Goal: Transaction & Acquisition: Purchase product/service

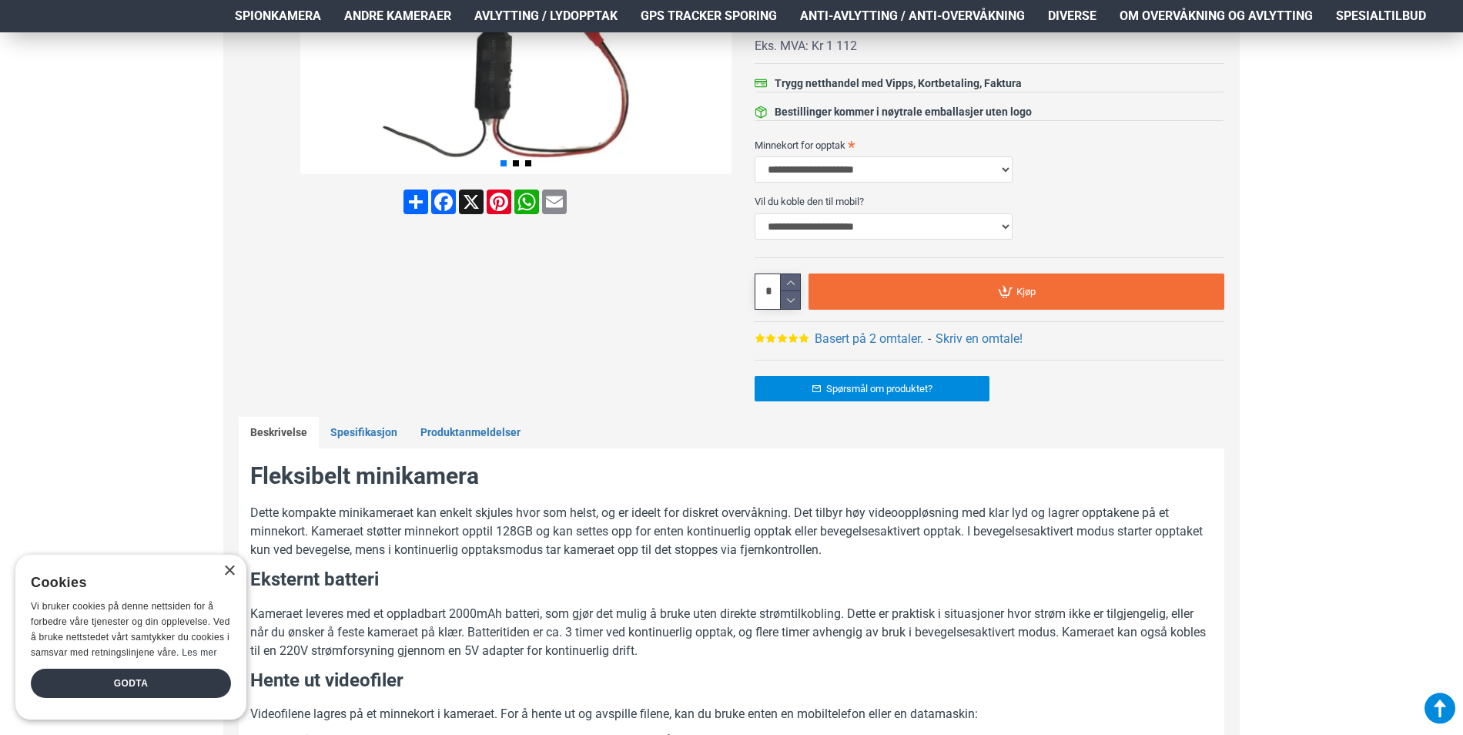
scroll to position [616, 0]
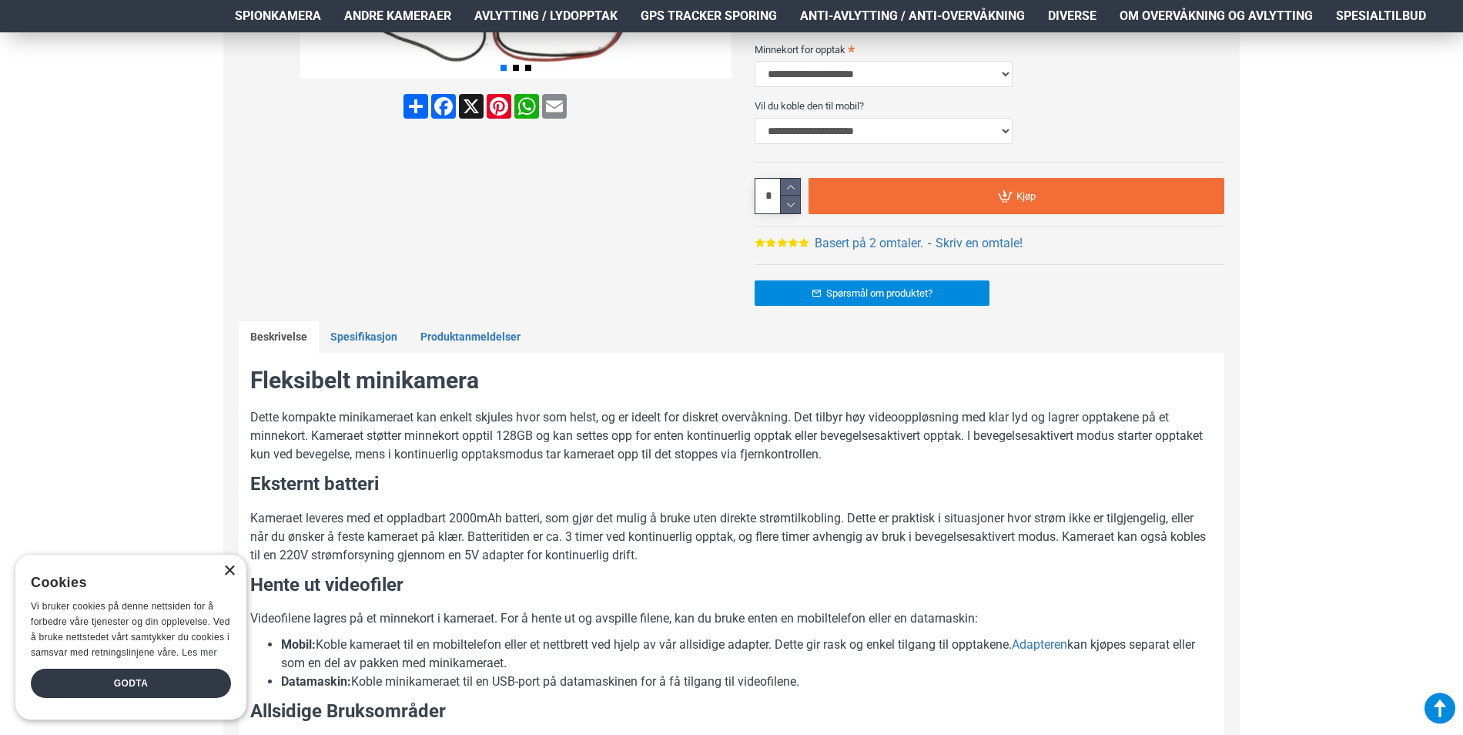
click at [232, 573] on div "×" at bounding box center [229, 571] width 12 height 12
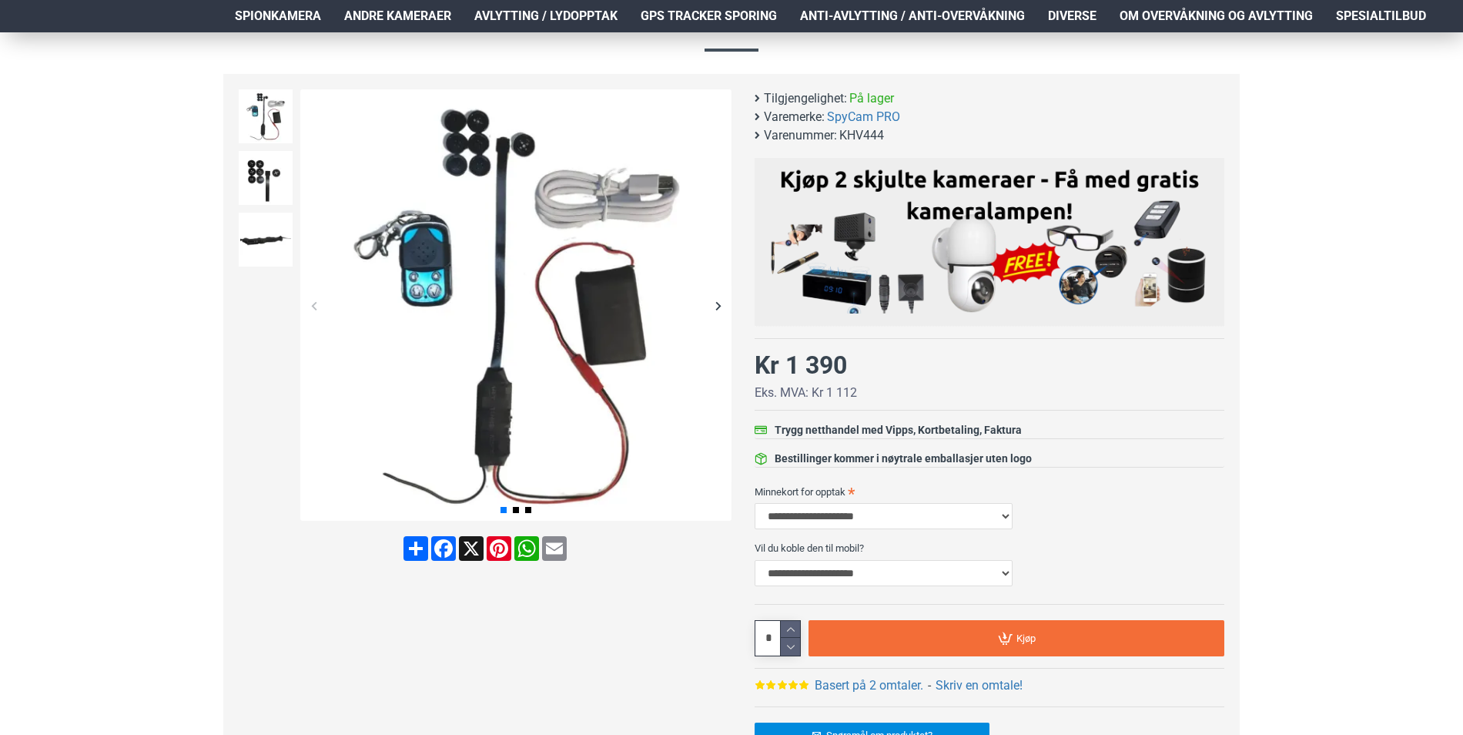
scroll to position [77, 0]
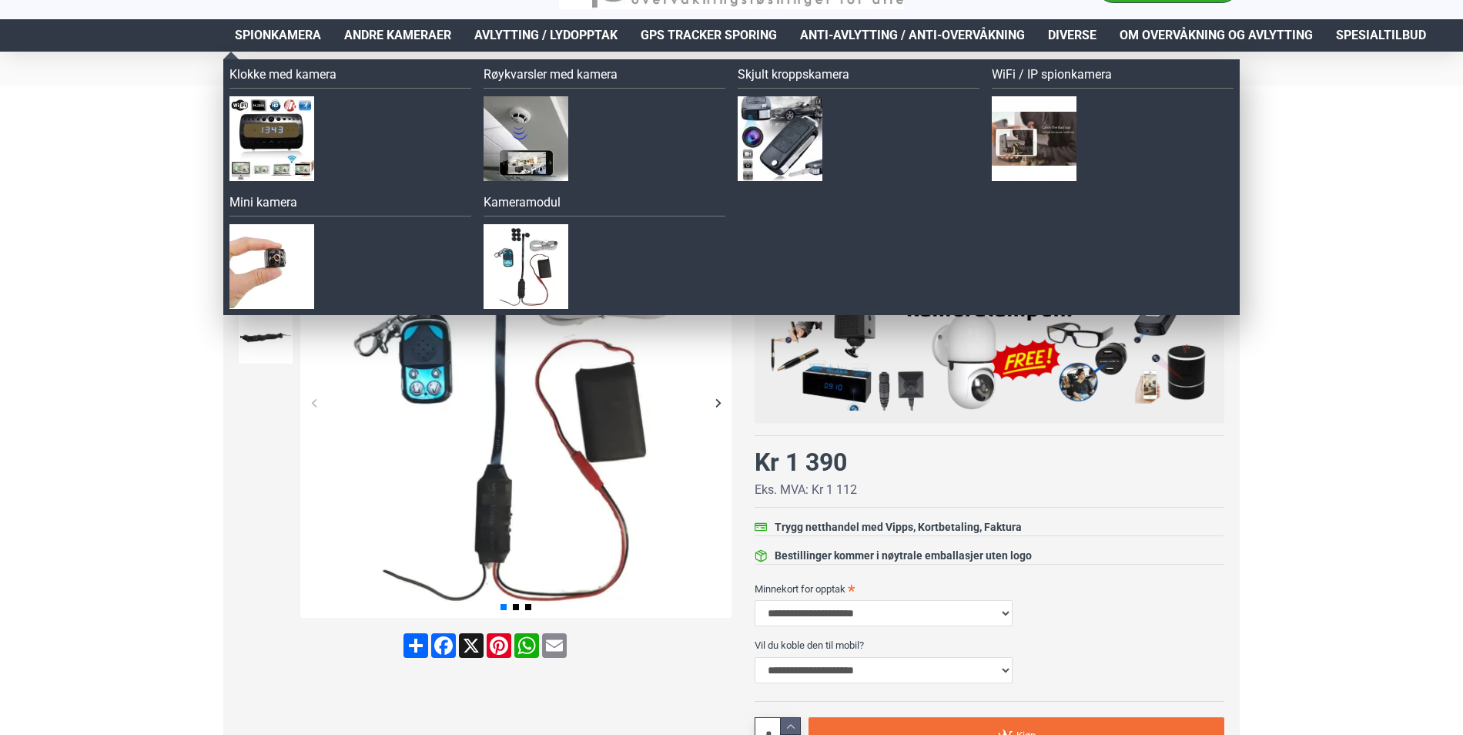
click at [273, 36] on span "Spionkamera" at bounding box center [278, 35] width 86 height 18
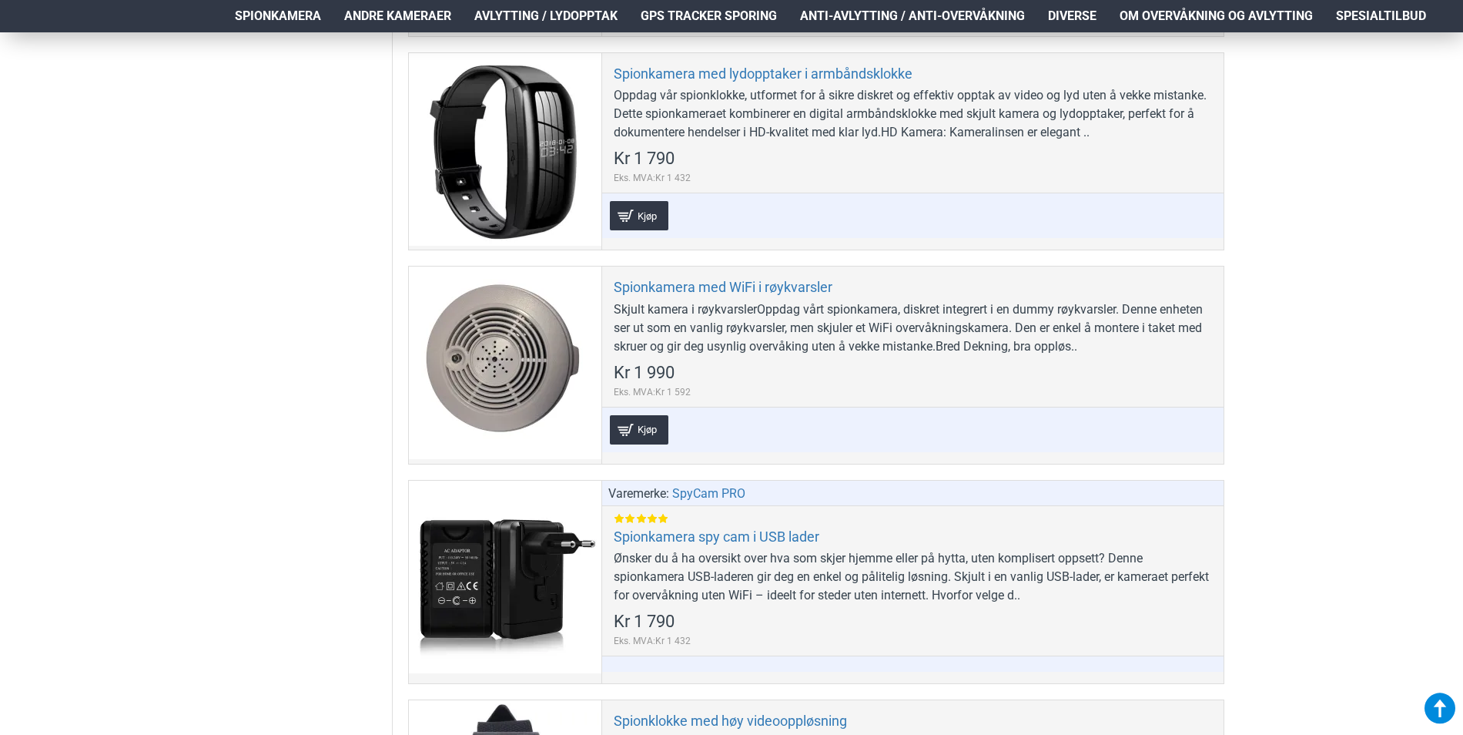
scroll to position [5776, 0]
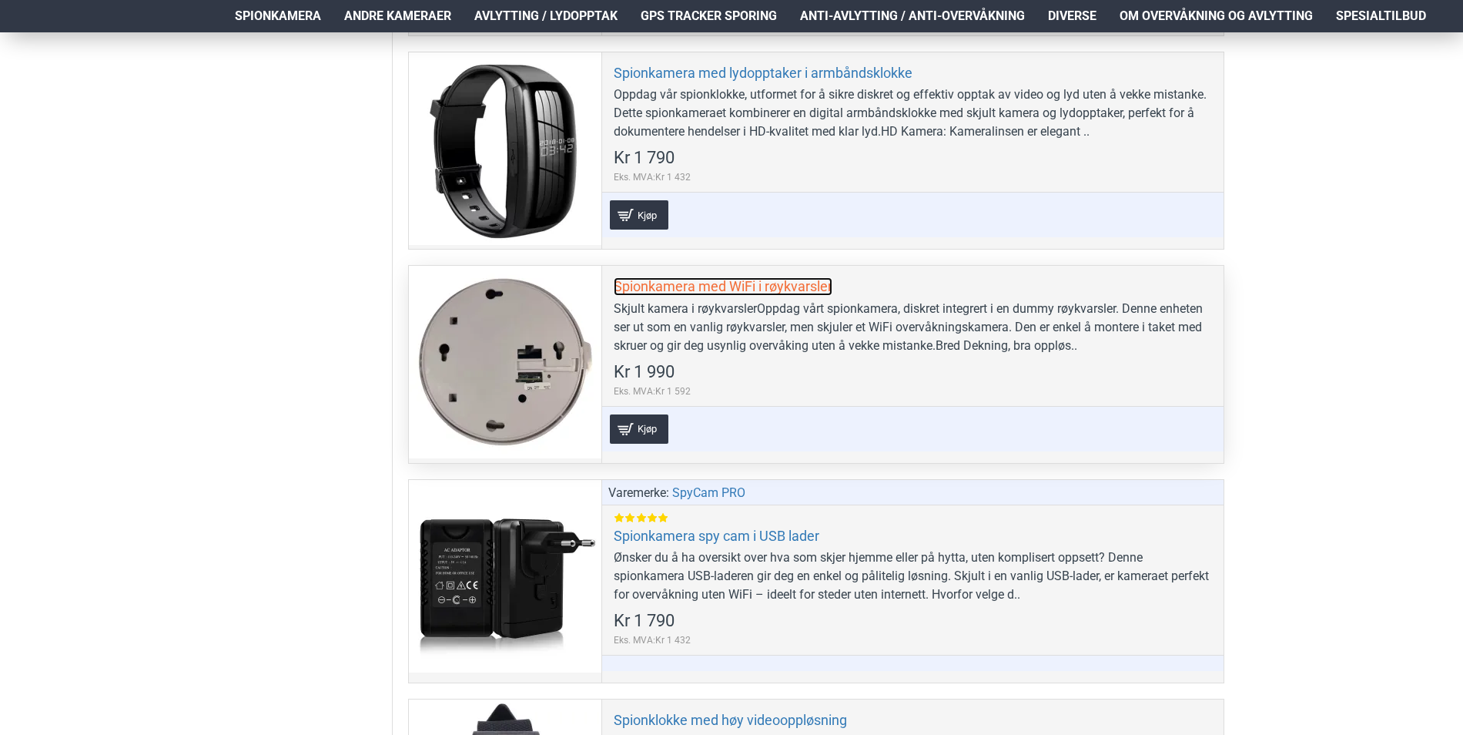
click at [730, 283] on link "Spionkamera med WiFi i røykvarsler" at bounding box center [723, 286] width 219 height 18
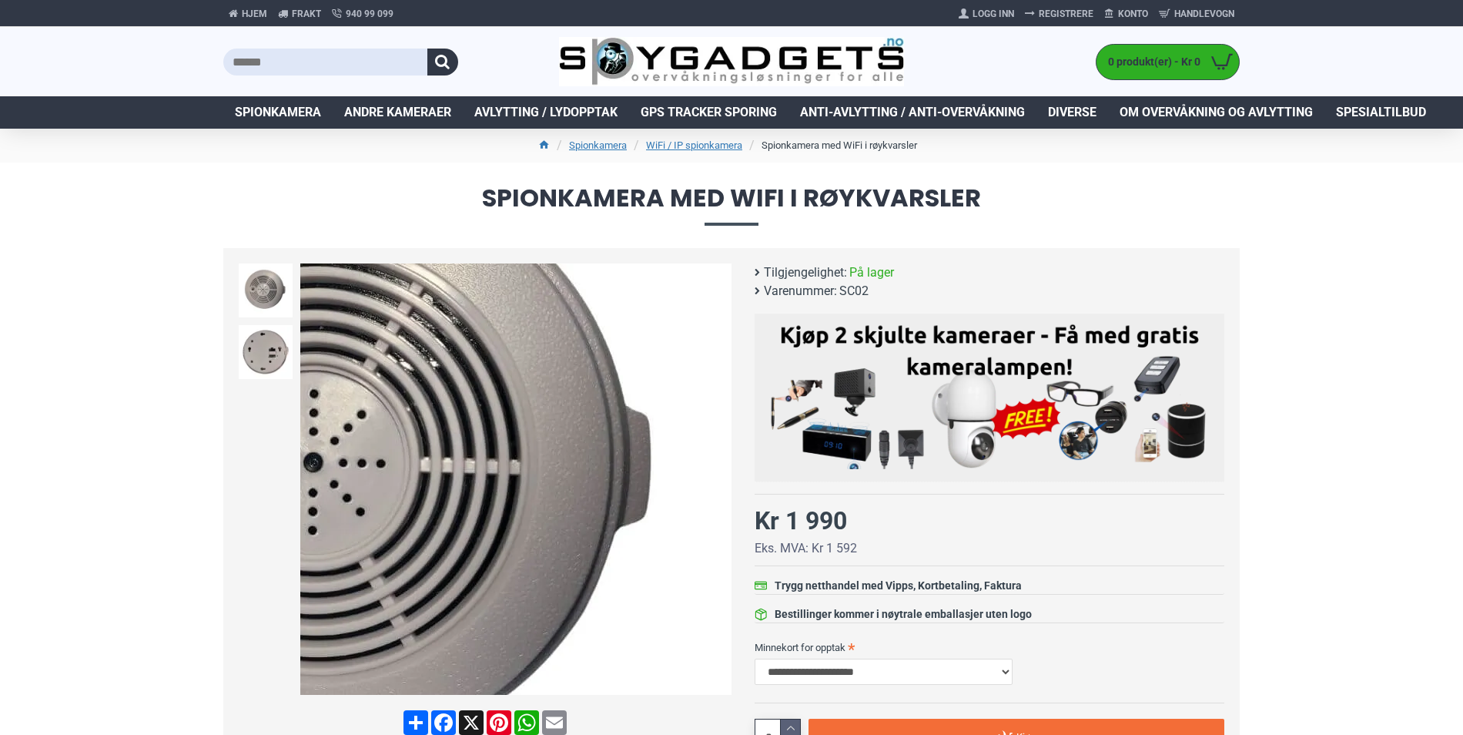
click at [718, 482] on div "Next slide" at bounding box center [718, 479] width 27 height 27
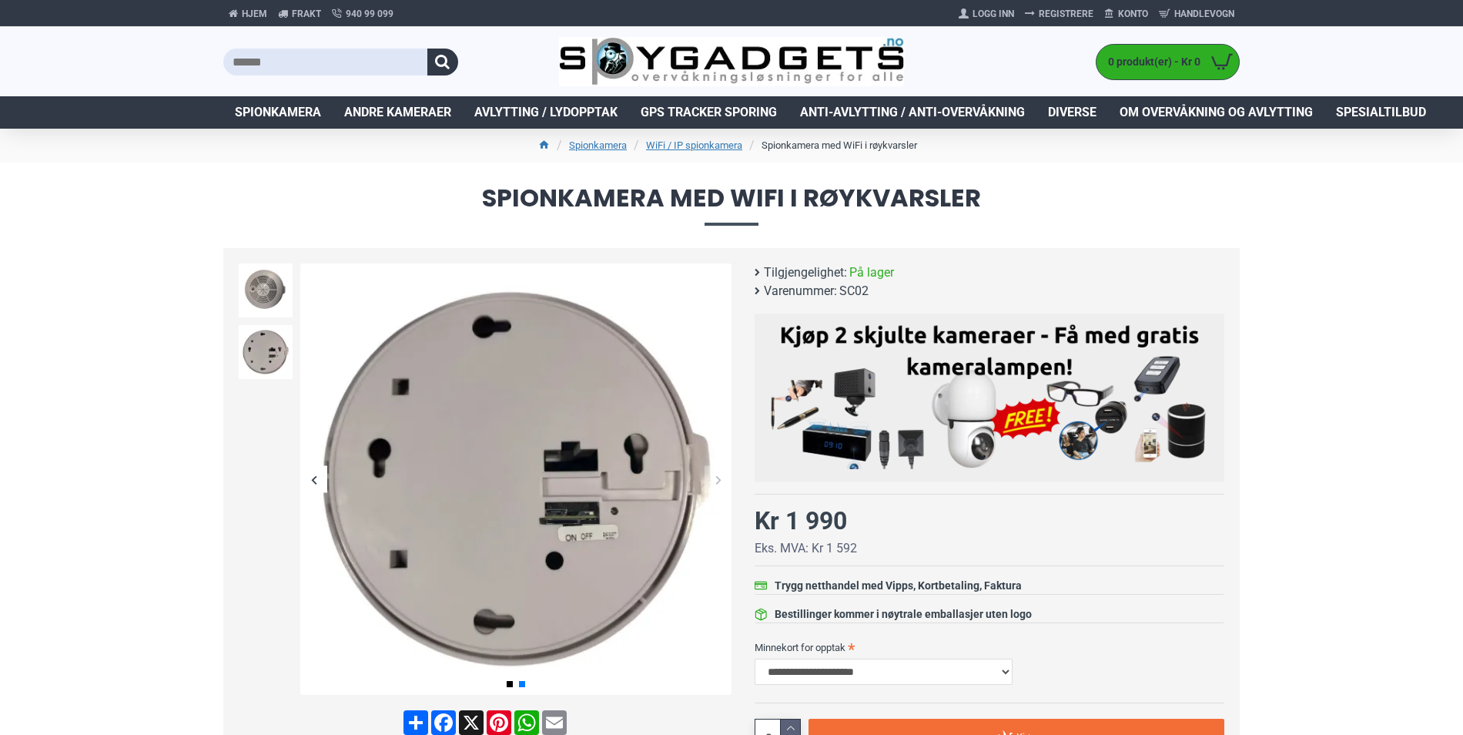
click at [718, 482] on div "Next slide" at bounding box center [718, 479] width 27 height 27
click at [719, 481] on div "Next slide" at bounding box center [718, 479] width 27 height 27
click at [310, 485] on div "Previous slide" at bounding box center [313, 479] width 27 height 27
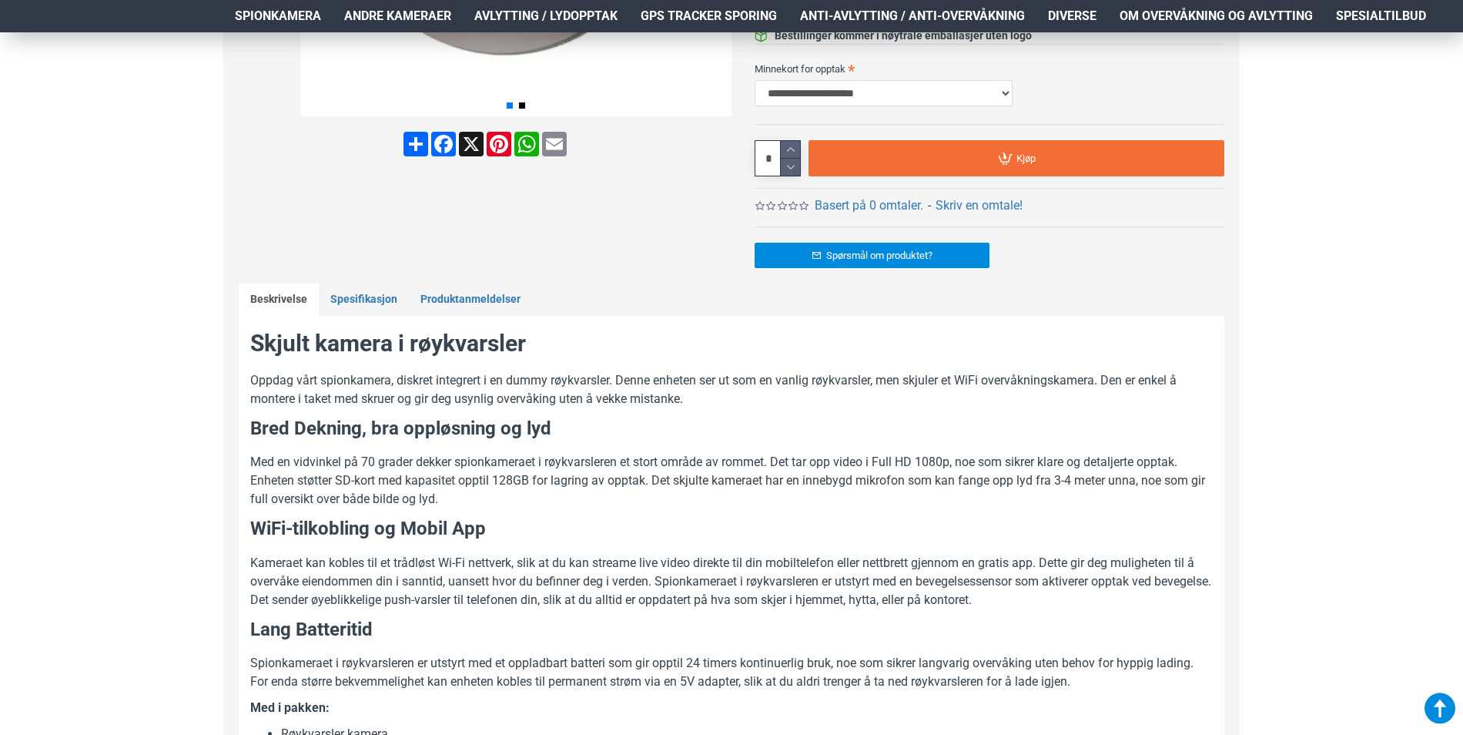
scroll to position [549, 0]
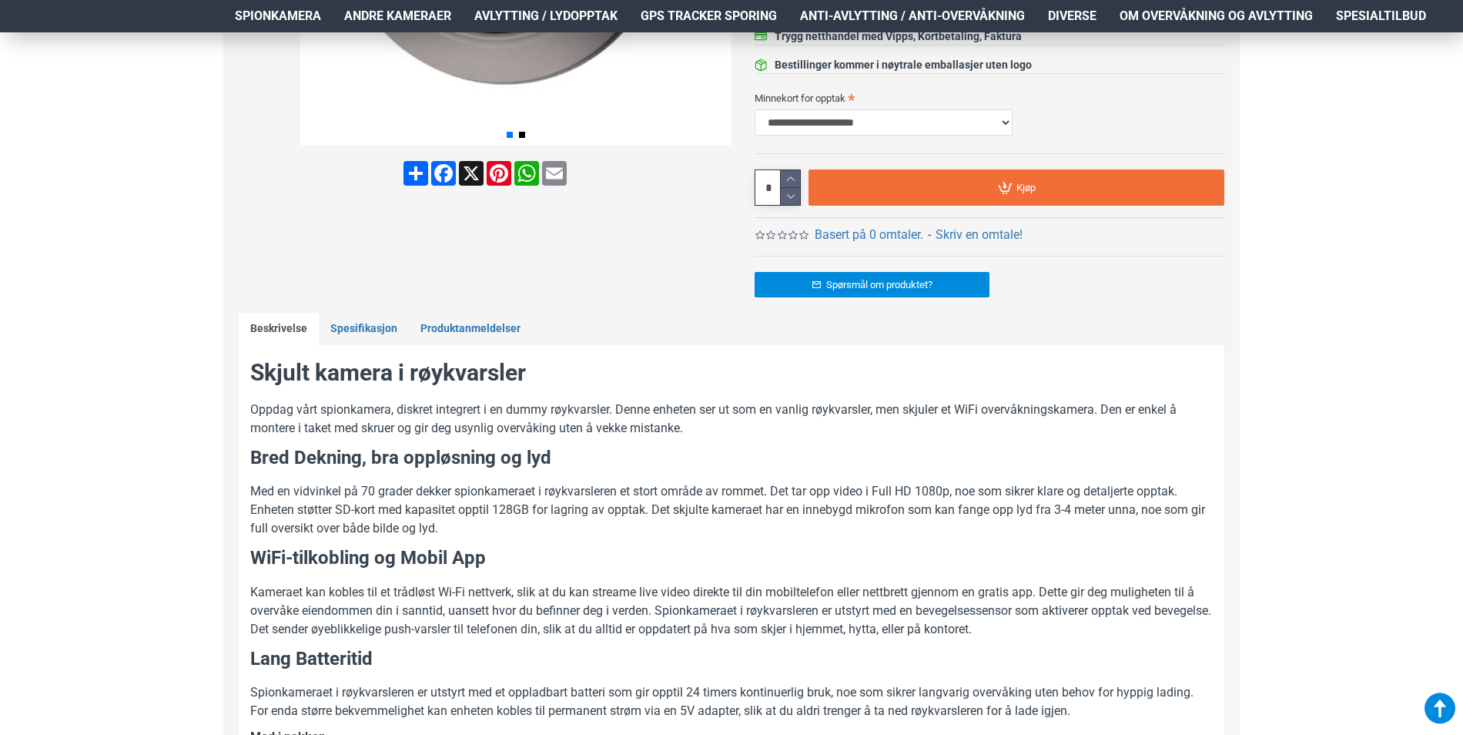
drag, startPoint x: 199, startPoint y: 416, endPoint x: 100, endPoint y: 230, distance: 211.2
click at [100, 230] on div "Hjem Frakt 940 99 099 [GEOGRAPHIC_DATA] Registrere Konto Handlevogn 0 0 produkt…" at bounding box center [731, 609] width 1463 height 2253
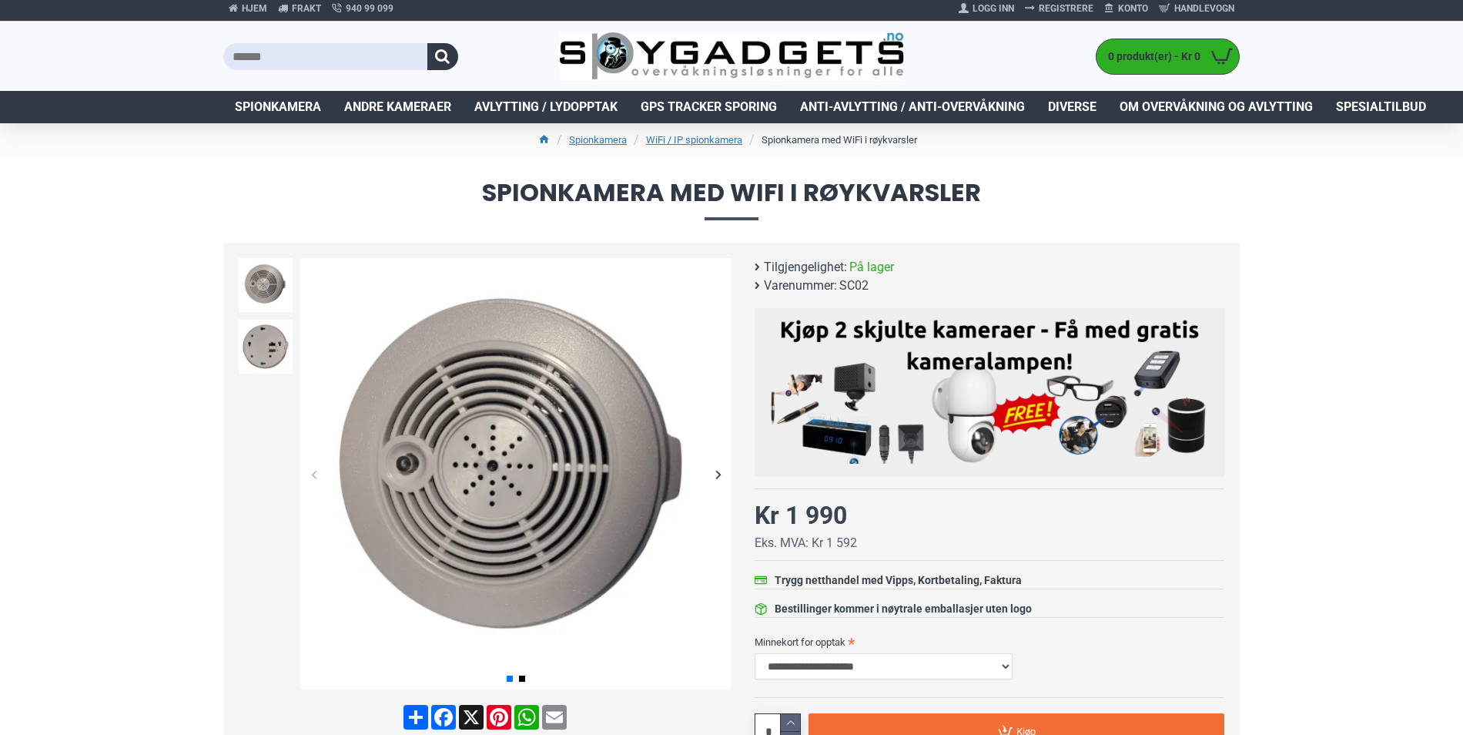
scroll to position [0, 0]
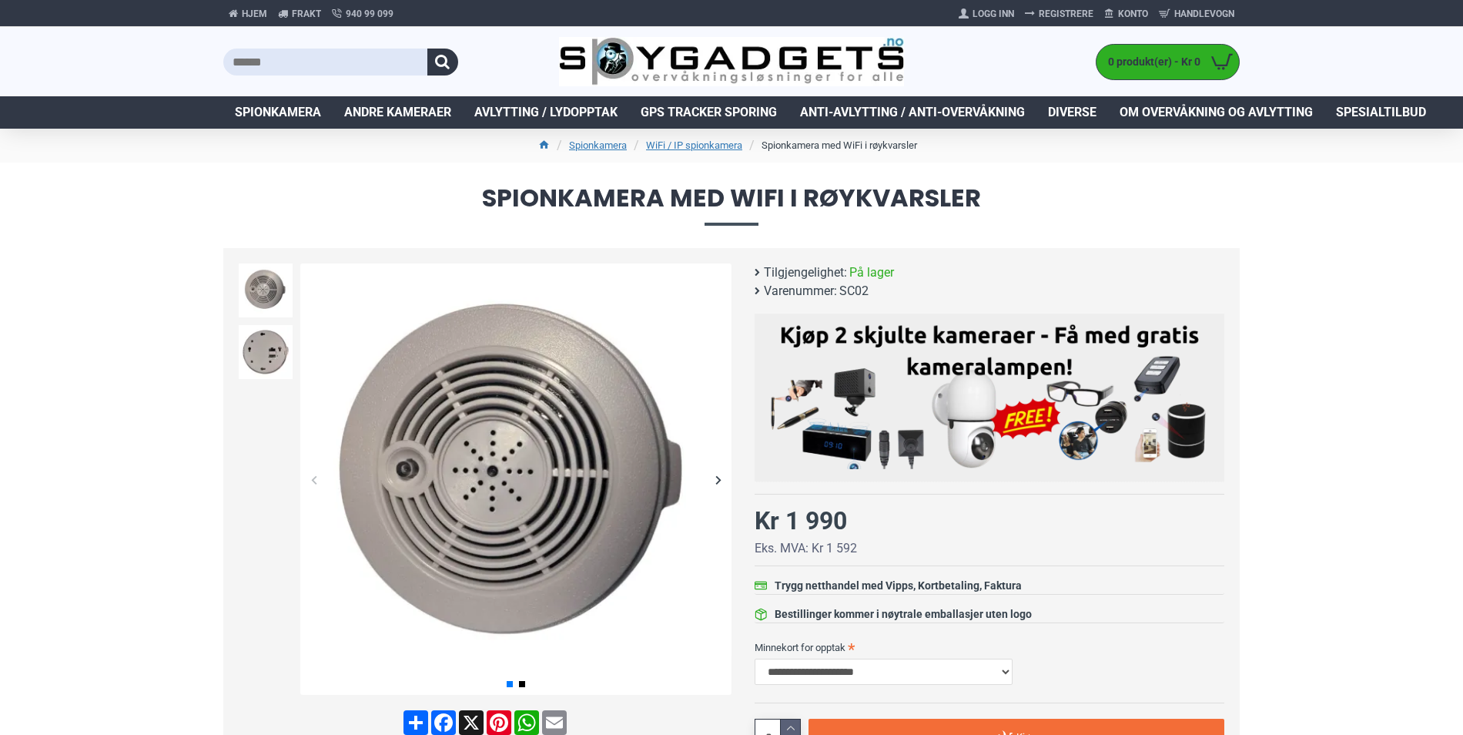
click at [132, 209] on h1 "Spionkamera med WiFi i røykvarsler" at bounding box center [731, 205] width 1463 height 85
